Goal: Task Accomplishment & Management: Manage account settings

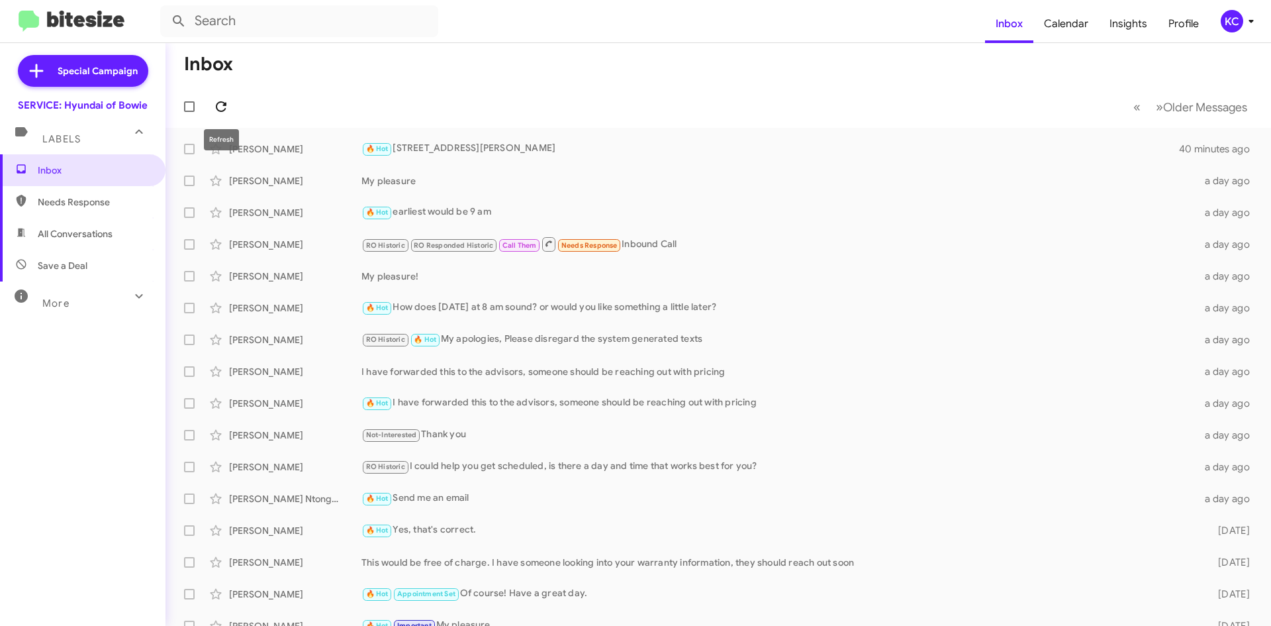
click at [224, 105] on icon at bounding box center [221, 106] width 11 height 11
click at [1231, 17] on div "KC" at bounding box center [1232, 21] width 23 height 23
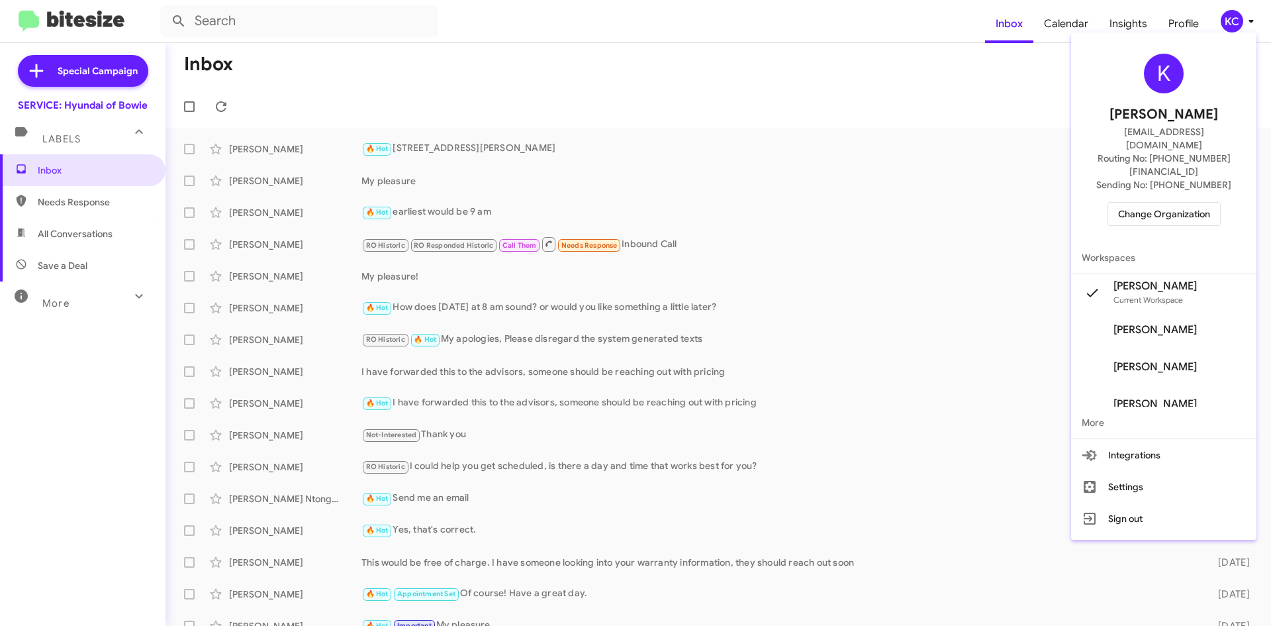
click at [1198, 203] on span "Change Organization" at bounding box center [1164, 214] width 92 height 23
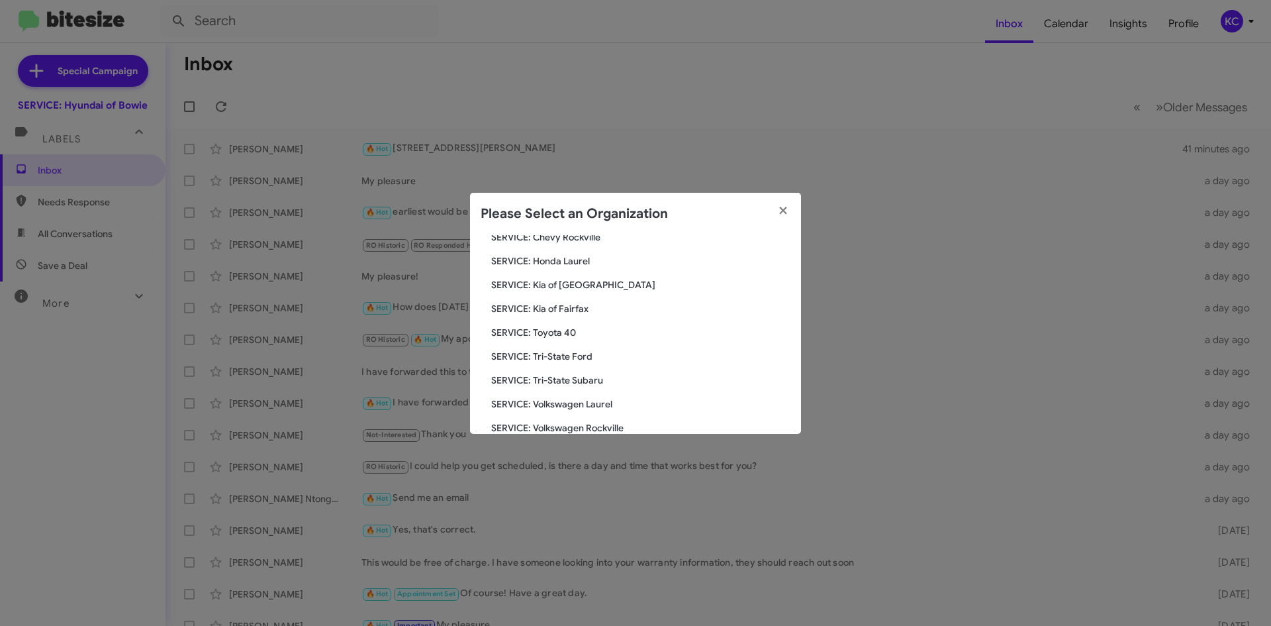
scroll to position [132, 0]
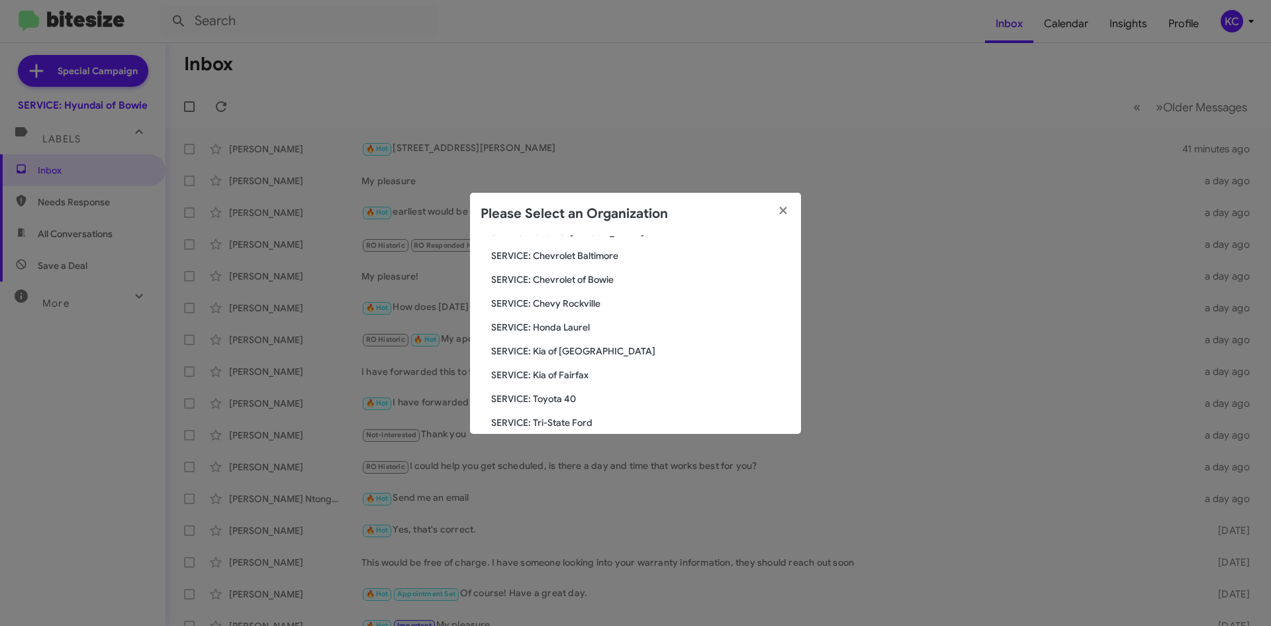
click at [602, 275] on span "SERVICE: Chevrolet of Bowie" at bounding box center [640, 279] width 299 height 13
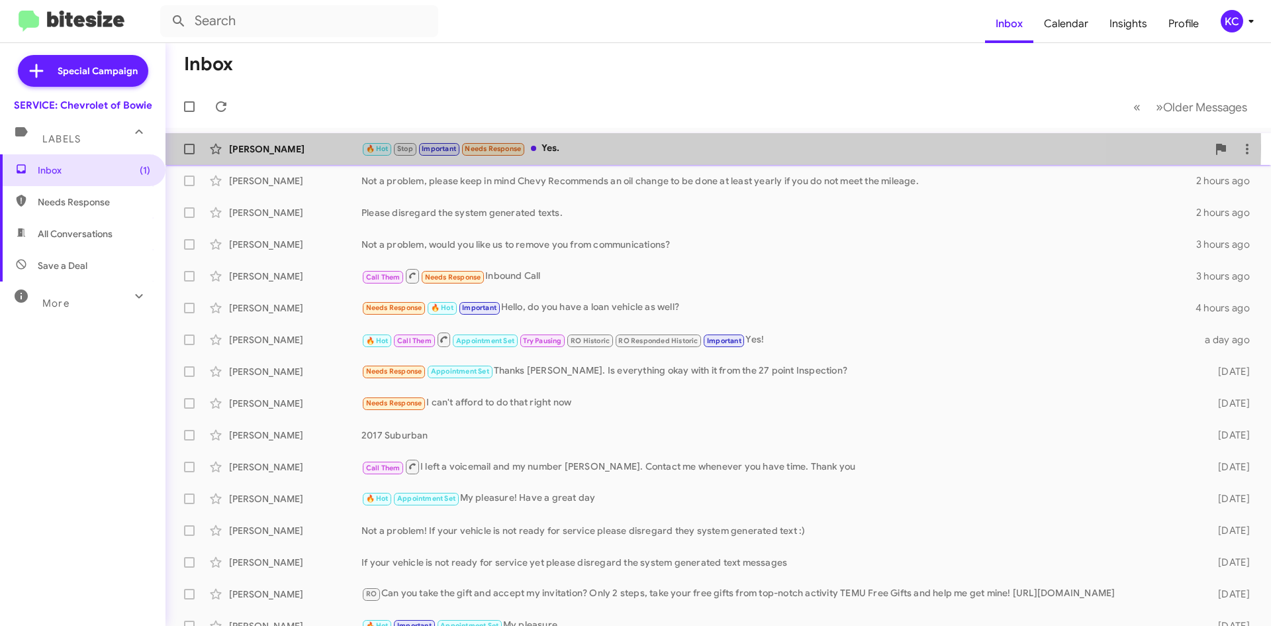
click at [595, 145] on div "🔥 Hot Stop Important Needs Response Yes." at bounding box center [784, 148] width 846 height 15
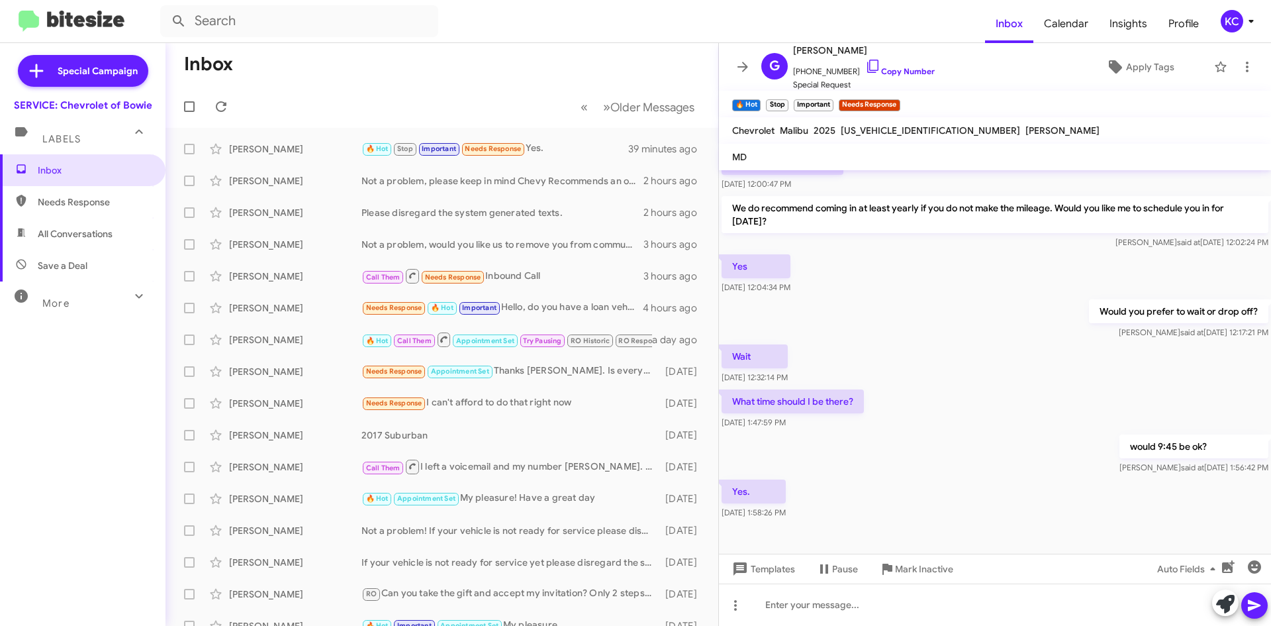
scroll to position [179, 0]
